Goal: Participate in discussion

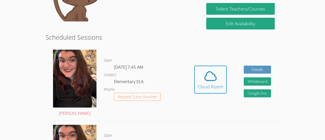
scroll to position [78, 0]
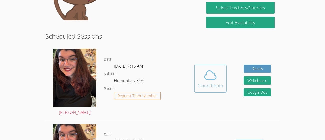
click at [223, 72] on button "Cloud Room" at bounding box center [210, 79] width 33 height 28
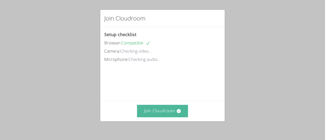
click at [176, 115] on button "Join Cloudroom" at bounding box center [162, 111] width 51 height 12
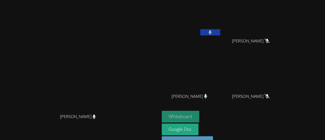
click at [200, 116] on button "Whiteboard" at bounding box center [181, 117] width 38 height 12
click at [42, 62] on video at bounding box center [79, 68] width 75 height 88
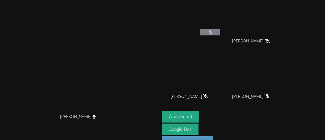
click at [220, 30] on button at bounding box center [210, 32] width 20 height 6
click at [220, 35] on button at bounding box center [210, 32] width 20 height 6
click at [213, 32] on icon at bounding box center [210, 32] width 5 height 4
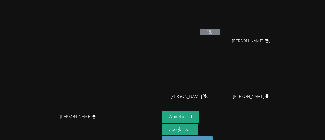
click at [213, 32] on icon at bounding box center [210, 32] width 5 height 4
click at [283, 51] on div "Maya Mohr" at bounding box center [253, 46] width 60 height 20
click at [213, 33] on icon at bounding box center [210, 32] width 5 height 4
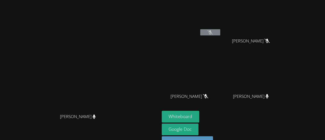
click at [213, 33] on icon at bounding box center [210, 32] width 5 height 4
click at [212, 33] on icon at bounding box center [210, 32] width 3 height 4
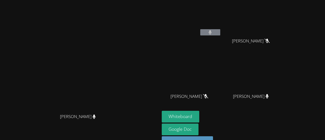
click at [212, 33] on icon at bounding box center [210, 32] width 3 height 4
click at [220, 32] on button at bounding box center [210, 32] width 20 height 6
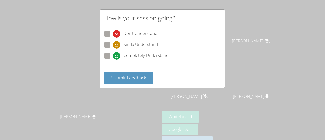
click at [113, 60] on span at bounding box center [113, 60] width 0 height 0
click at [113, 56] on input "Completely Understand" at bounding box center [115, 55] width 4 height 4
radio input "true"
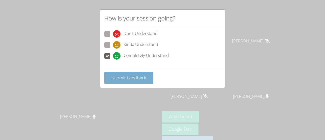
click at [125, 76] on span "Submit Feedback" at bounding box center [128, 78] width 35 height 6
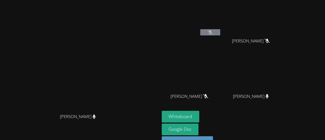
click at [213, 33] on icon at bounding box center [210, 32] width 5 height 4
click at [221, 39] on div "Ayaan Jain" at bounding box center [192, 29] width 60 height 54
click at [221, 38] on div "Ayaan Jain" at bounding box center [192, 29] width 60 height 54
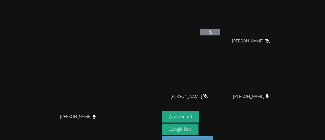
click at [221, 38] on div "Ayaan Jain" at bounding box center [192, 29] width 60 height 54
